Goal: Information Seeking & Learning: Check status

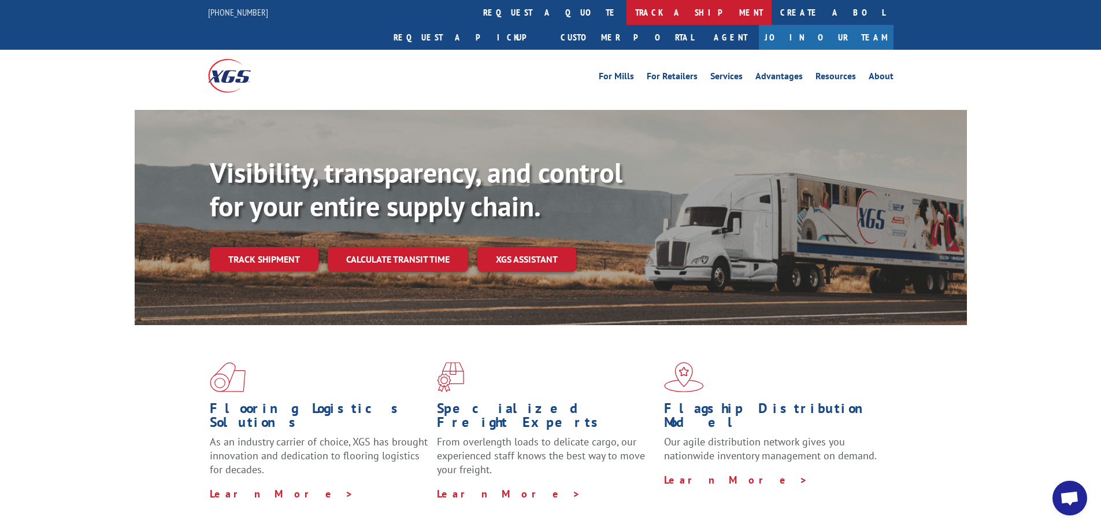
click at [627, 19] on link "track a shipment" at bounding box center [699, 12] width 145 height 25
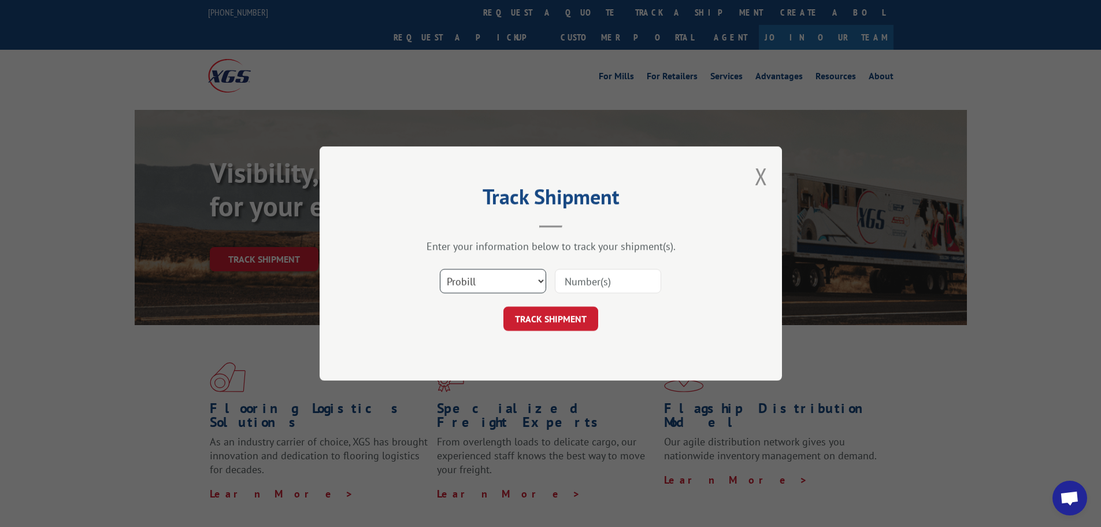
drag, startPoint x: 505, startPoint y: 278, endPoint x: 494, endPoint y: 285, distance: 13.8
click at [505, 278] on select "Select category... Probill BOL PO" at bounding box center [493, 281] width 106 height 24
select select "bol"
click at [440, 269] on select "Select category... Probill BOL PO" at bounding box center [493, 281] width 106 height 24
click at [602, 280] on input at bounding box center [608, 281] width 106 height 24
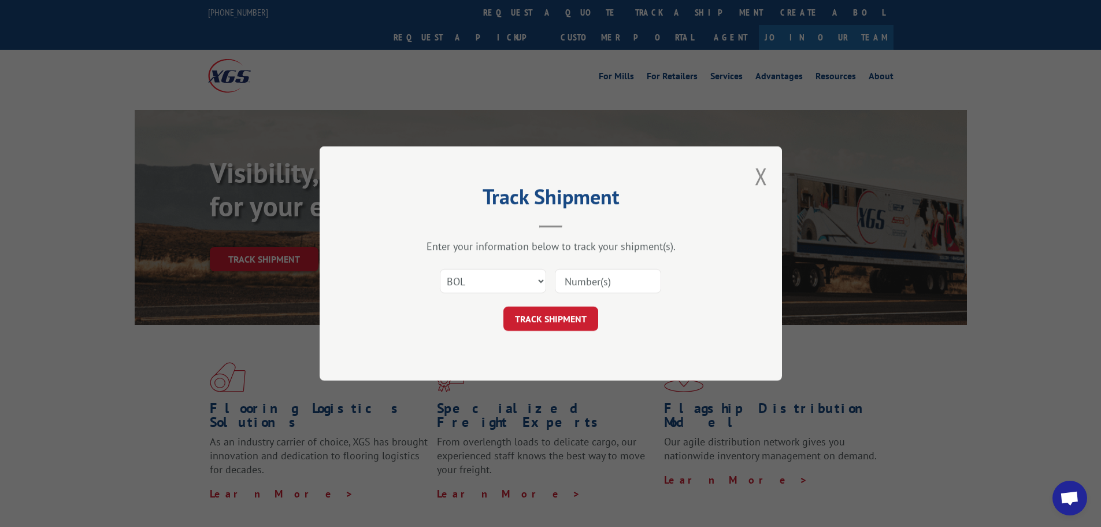
paste input "040207"
type input "040207"
drag, startPoint x: 553, startPoint y: 323, endPoint x: 556, endPoint y: 330, distance: 7.0
click at [556, 325] on button "TRACK SHIPMENT" at bounding box center [551, 318] width 95 height 24
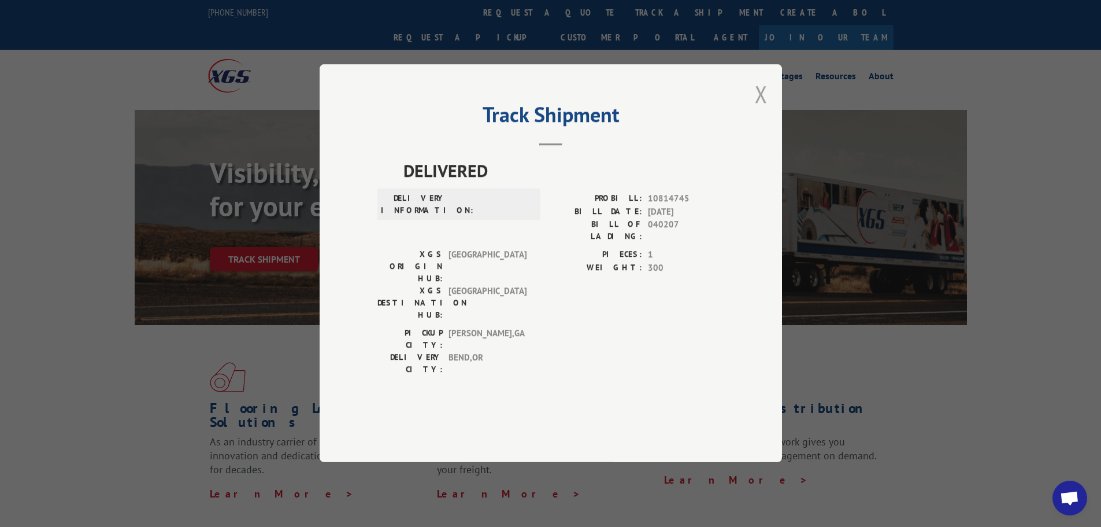
click at [761, 109] on button "Close modal" at bounding box center [761, 94] width 13 height 31
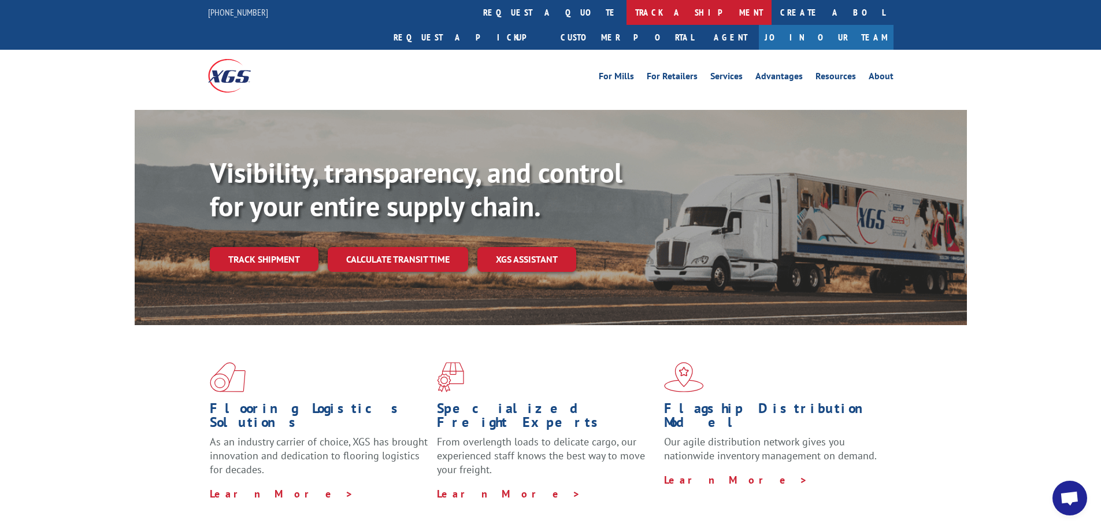
click at [627, 9] on link "track a shipment" at bounding box center [699, 12] width 145 height 25
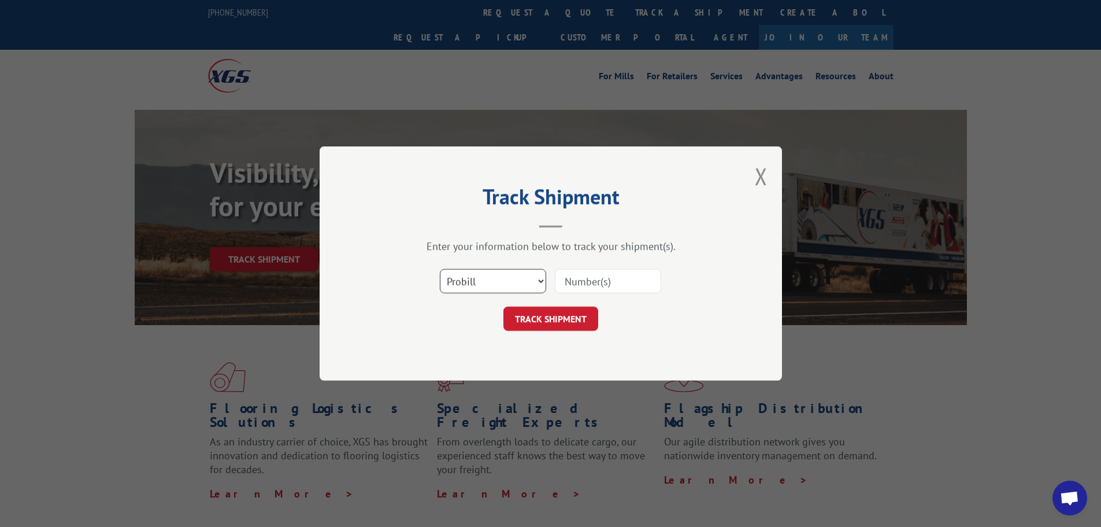
click at [518, 287] on select "Select category... Probill BOL PO" at bounding box center [493, 281] width 106 height 24
select select "bol"
click at [440, 269] on select "Select category... Probill BOL PO" at bounding box center [493, 281] width 106 height 24
click at [580, 282] on input at bounding box center [608, 281] width 106 height 24
paste input "7040207"
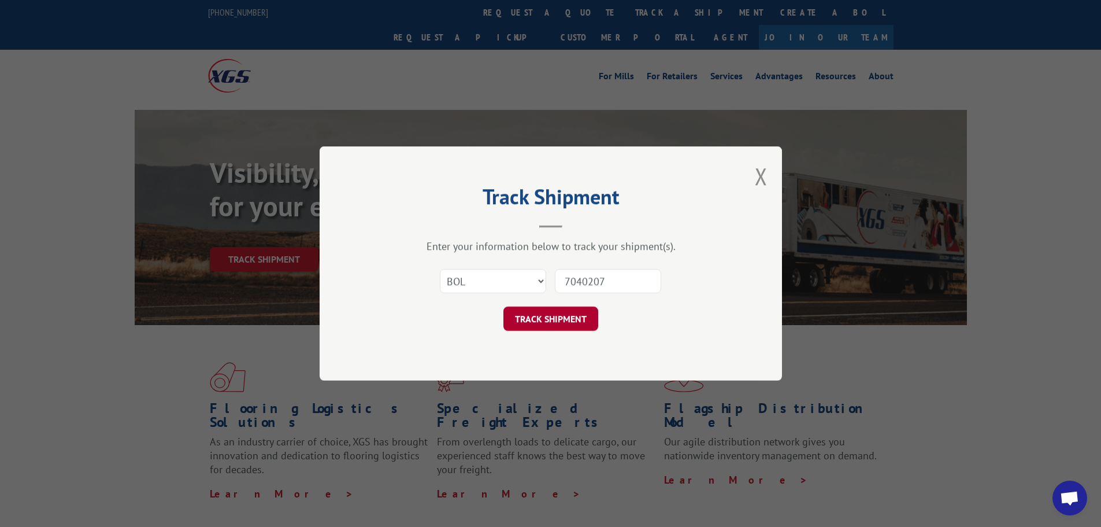
type input "7040207"
click at [556, 328] on button "TRACK SHIPMENT" at bounding box center [551, 318] width 95 height 24
